Goal: Complete application form

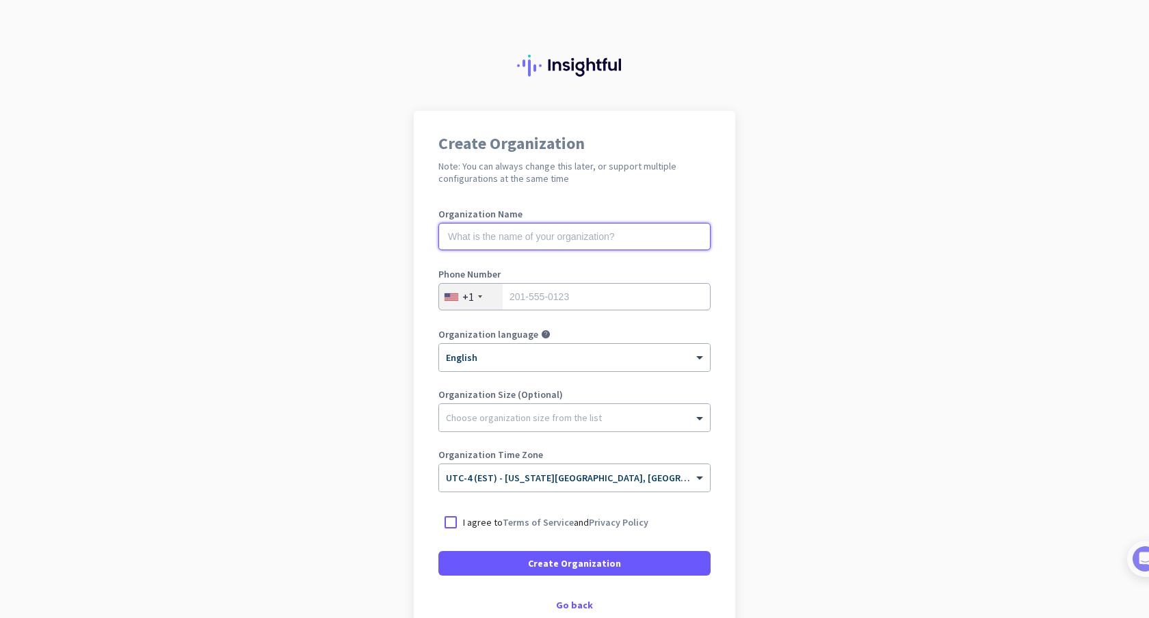
click at [553, 235] on input "text" at bounding box center [574, 236] width 272 height 27
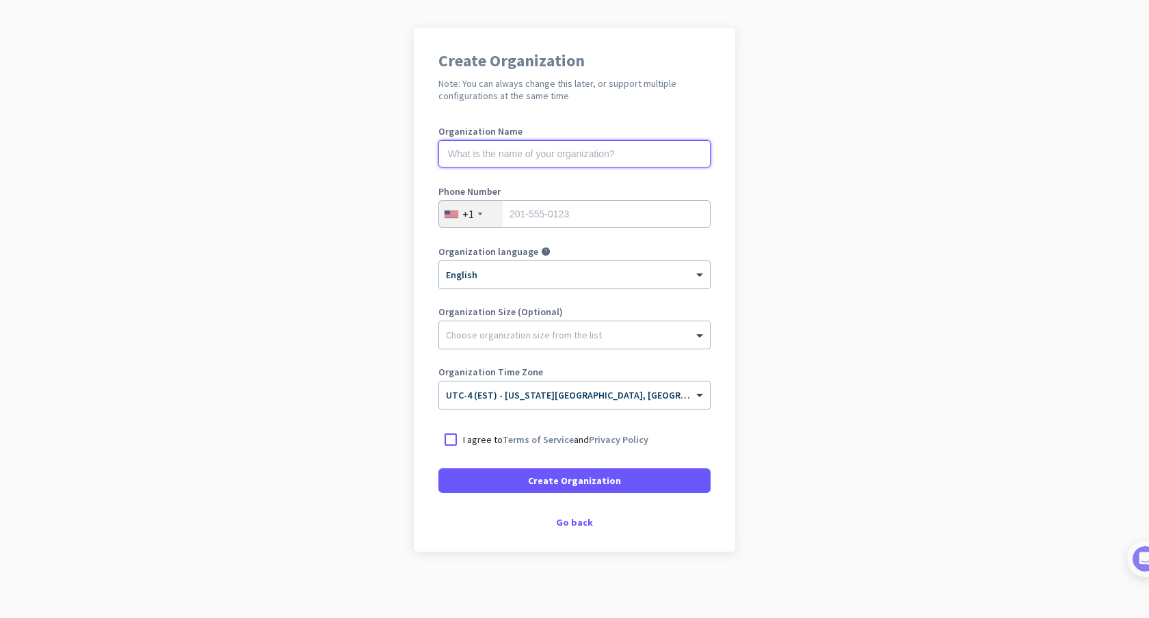
scroll to position [84, 0]
type input "Mercor"
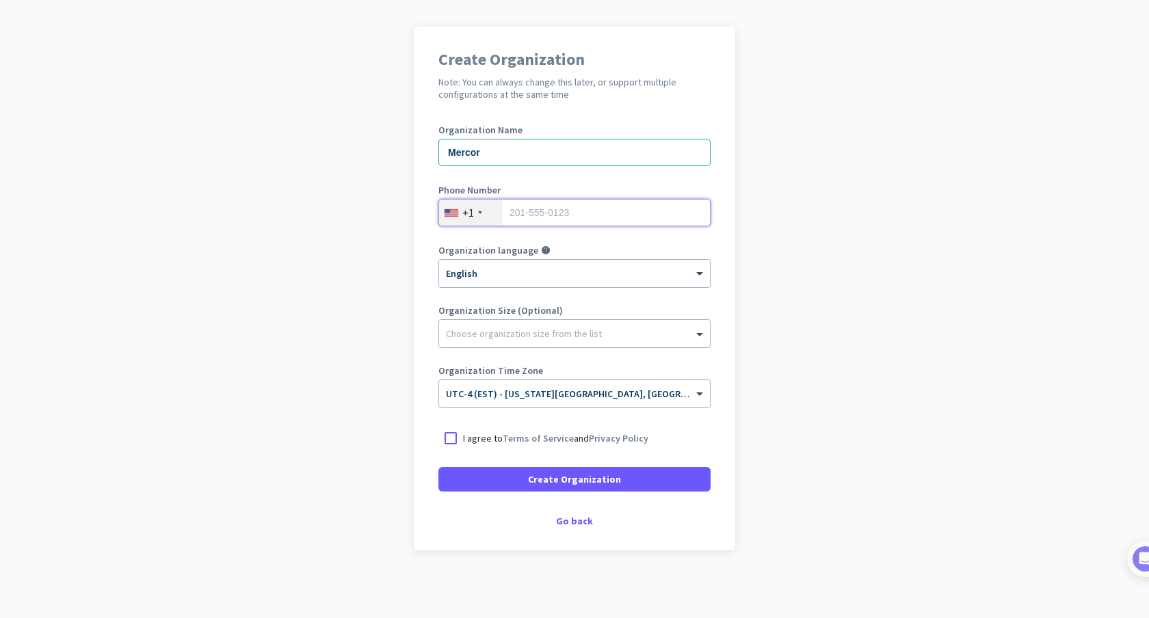
click at [553, 209] on input "tel" at bounding box center [574, 212] width 272 height 27
type input "6692641409"
click at [495, 438] on p "I agree to Terms of Service and Privacy Policy" at bounding box center [555, 439] width 185 height 14
click at [0, 0] on input "I agree to Terms of Service and Privacy Policy" at bounding box center [0, 0] width 0 height 0
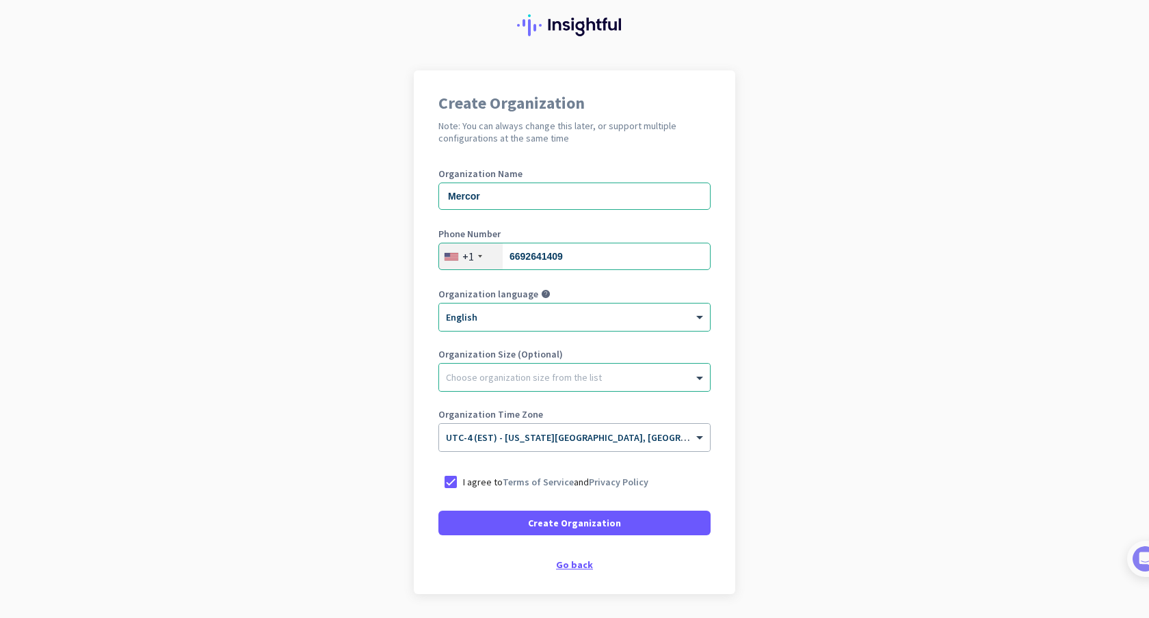
scroll to position [44, 0]
